Goal: Task Accomplishment & Management: Manage account settings

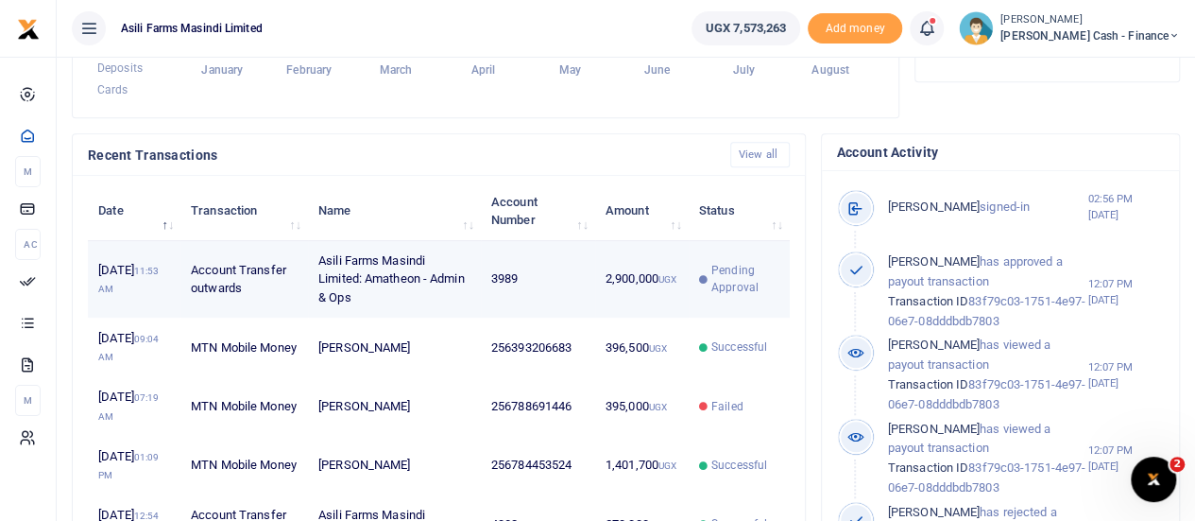
scroll to position [567, 0]
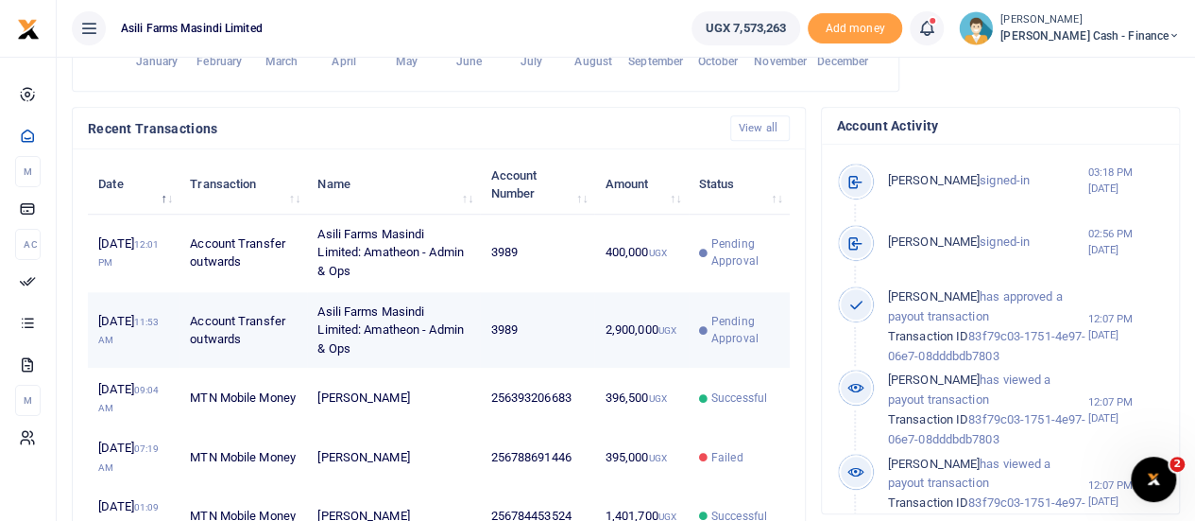
scroll to position [661, 0]
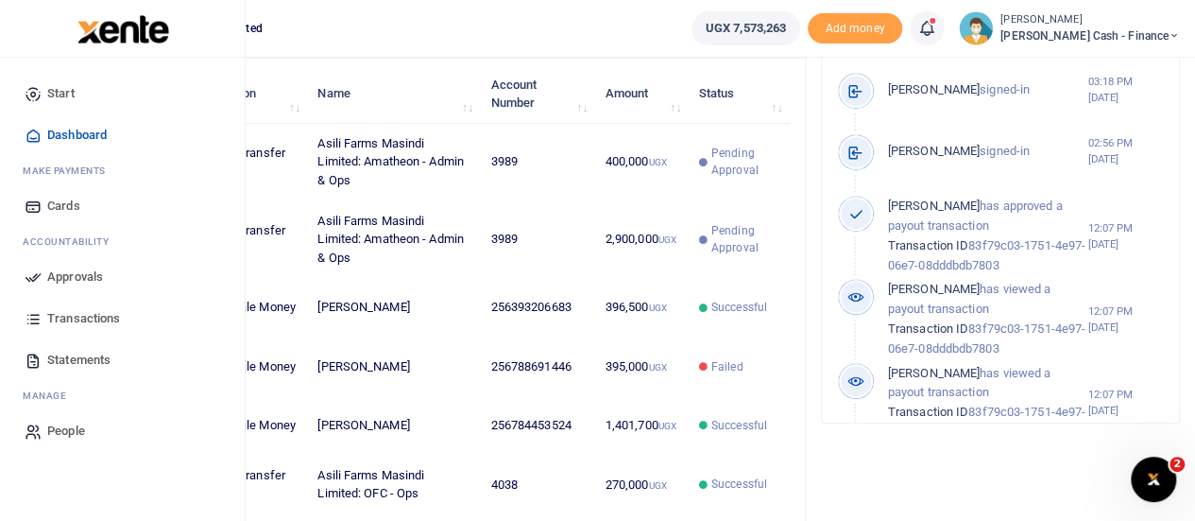
click at [64, 270] on span "Approvals" at bounding box center [75, 276] width 56 height 19
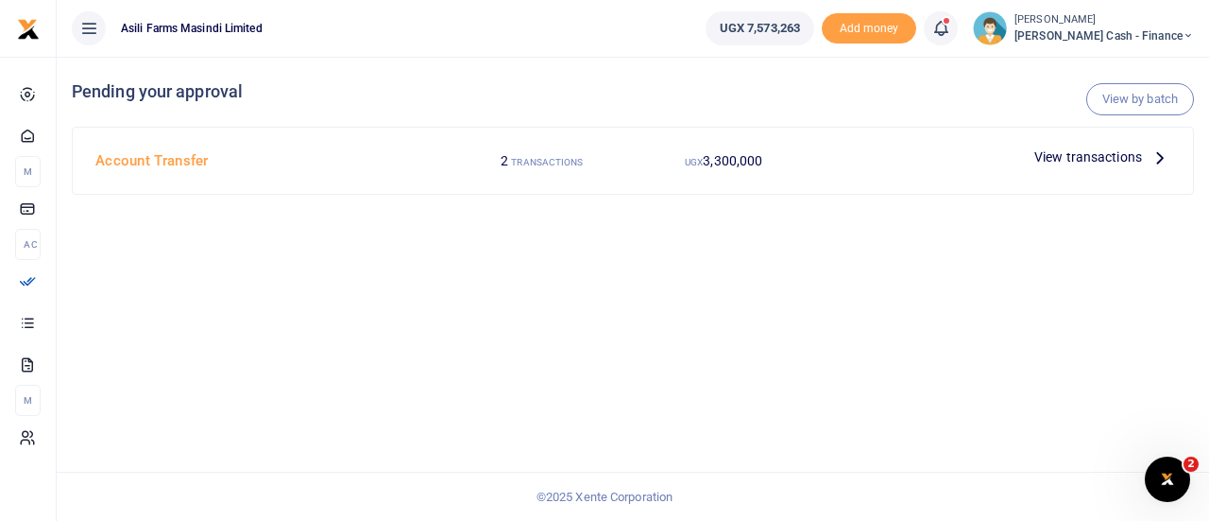
click at [1075, 158] on span "View transactions" at bounding box center [1089, 156] width 108 height 21
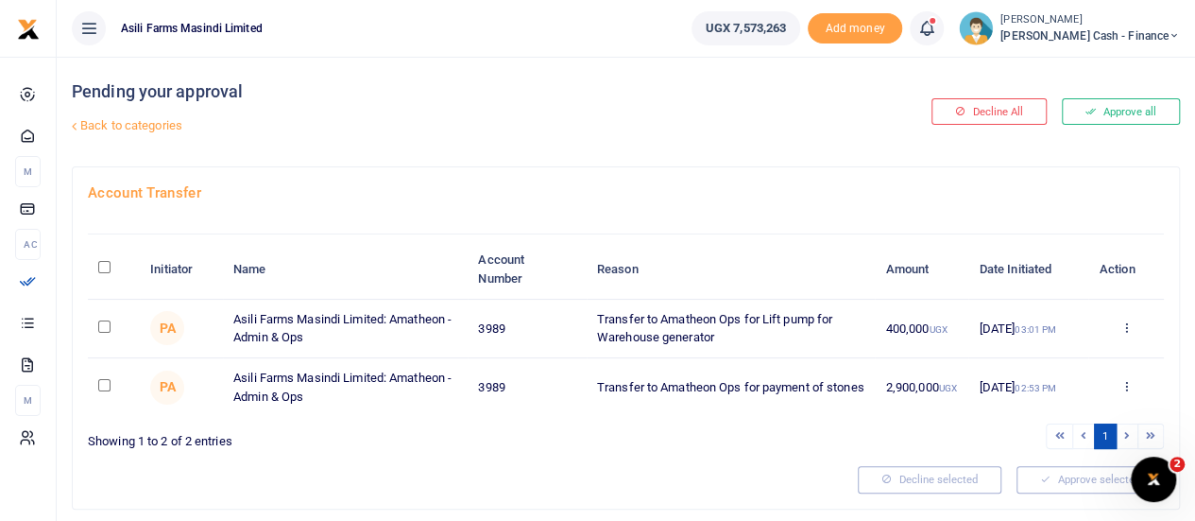
click at [104, 262] on input "\a \a : activate to sort column descending" at bounding box center [104, 267] width 12 height 12
checkbox input "true"
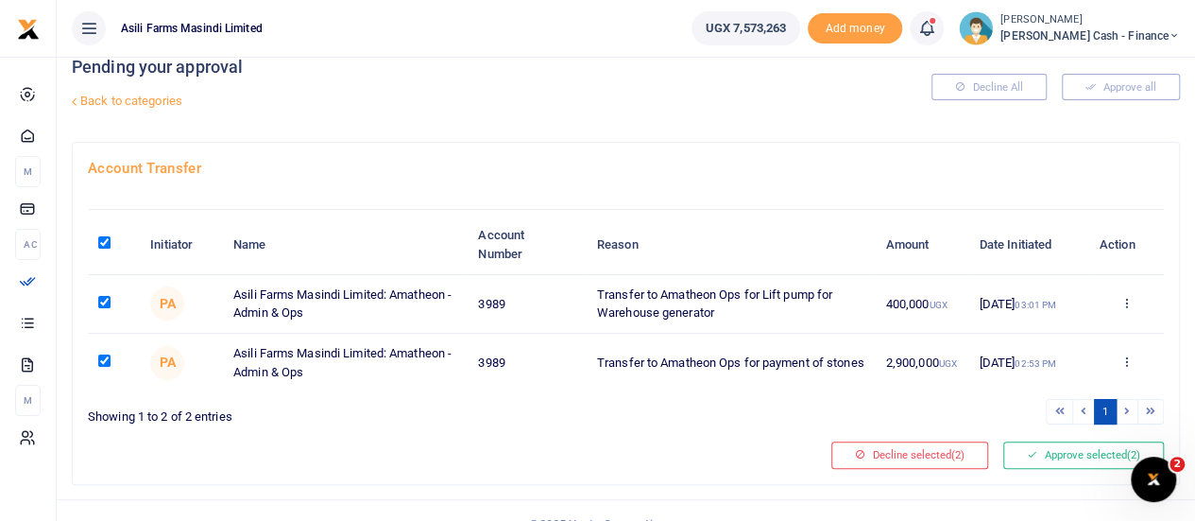
scroll to position [48, 0]
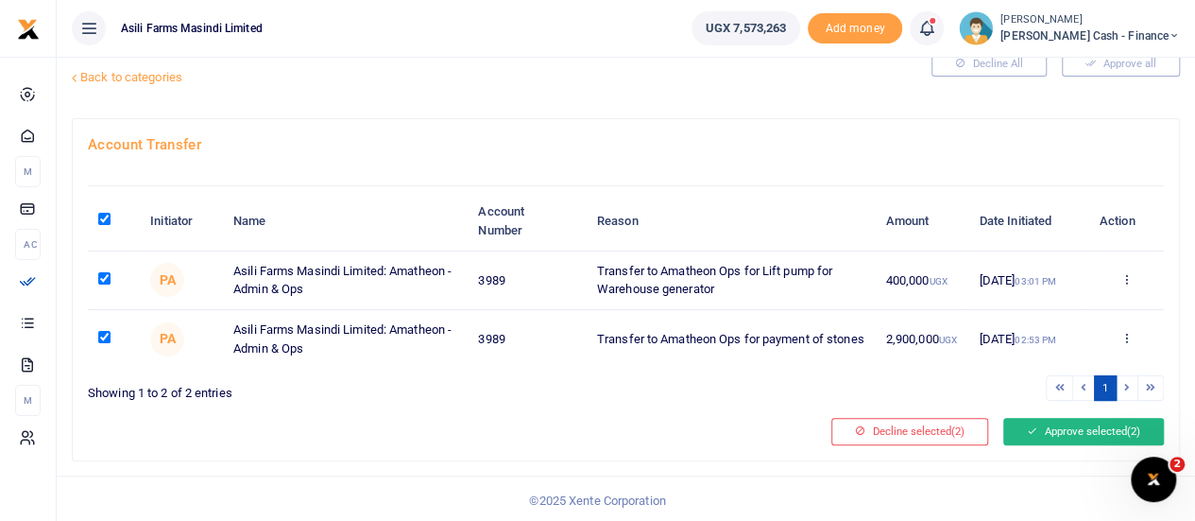
click at [1099, 431] on button "Approve selected (2)" at bounding box center [1083, 431] width 161 height 26
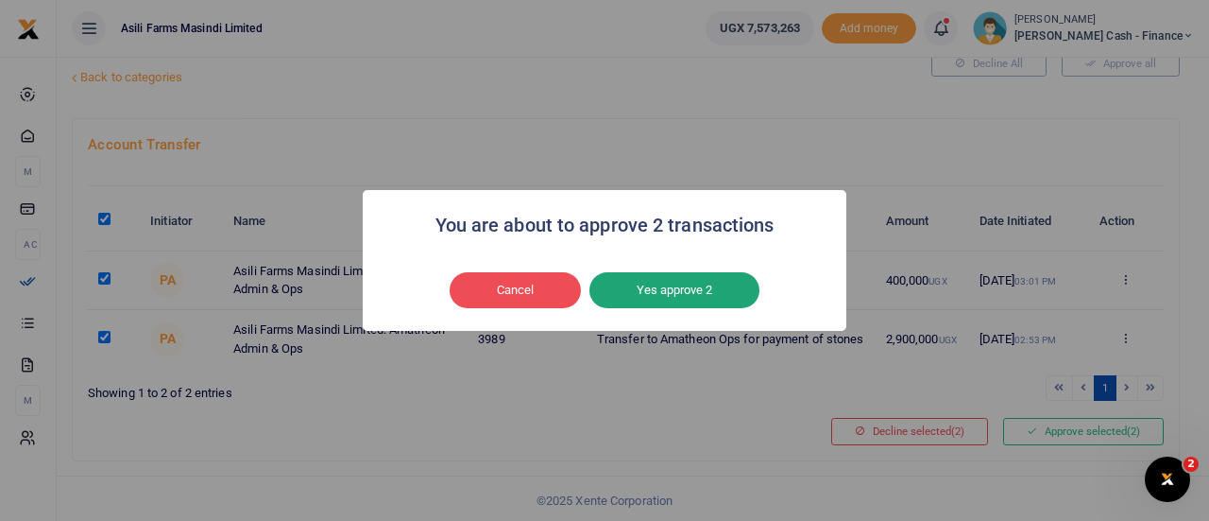
click at [665, 288] on button "Yes approve 2" at bounding box center [675, 290] width 170 height 36
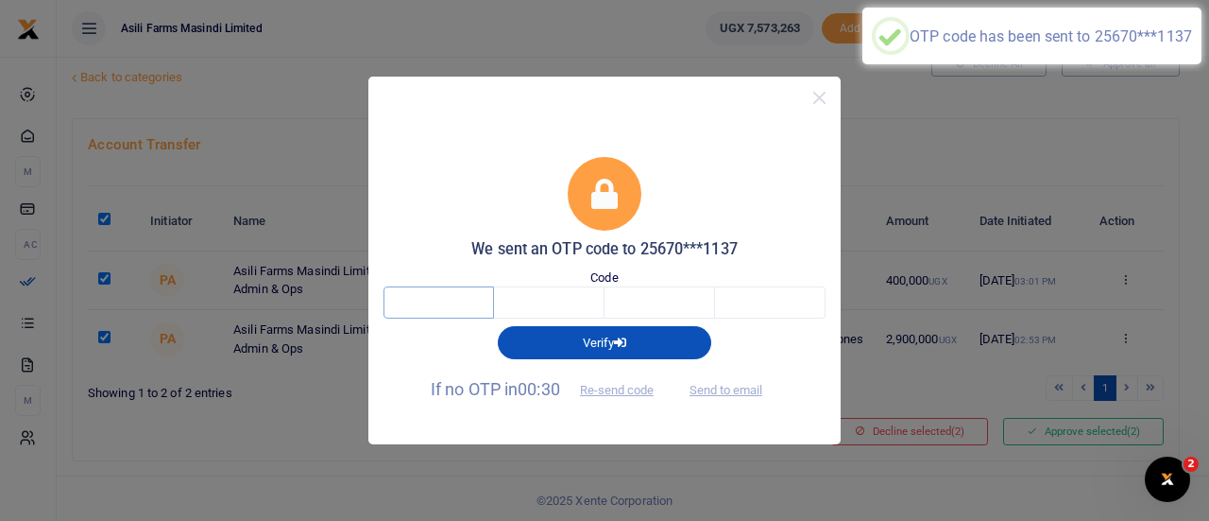
click at [431, 303] on input "text" at bounding box center [439, 302] width 111 height 32
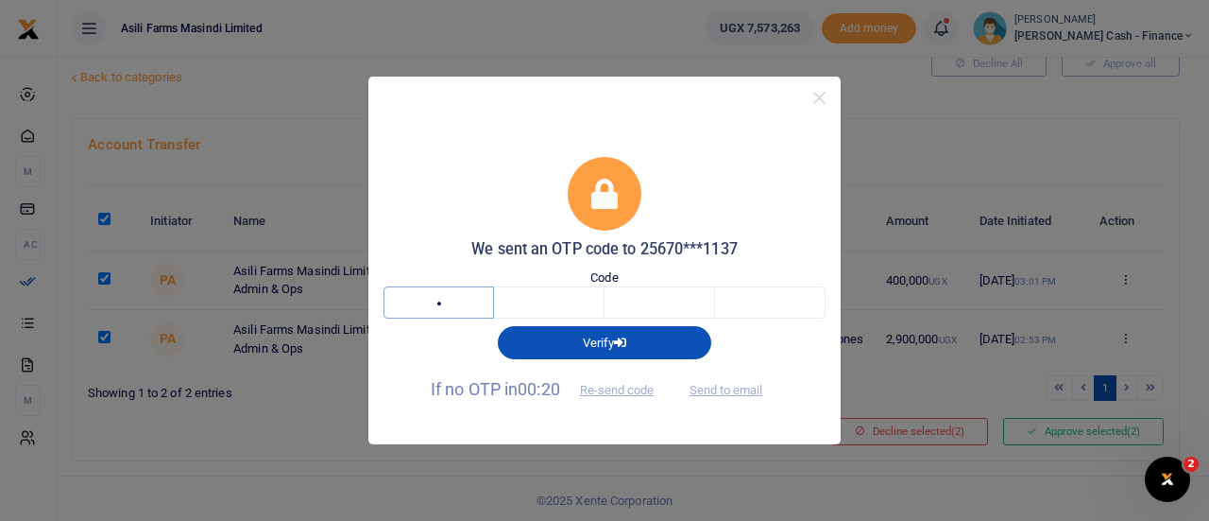
type input "6"
type input "0"
type input "9"
type input "8"
